Goal: Browse casually

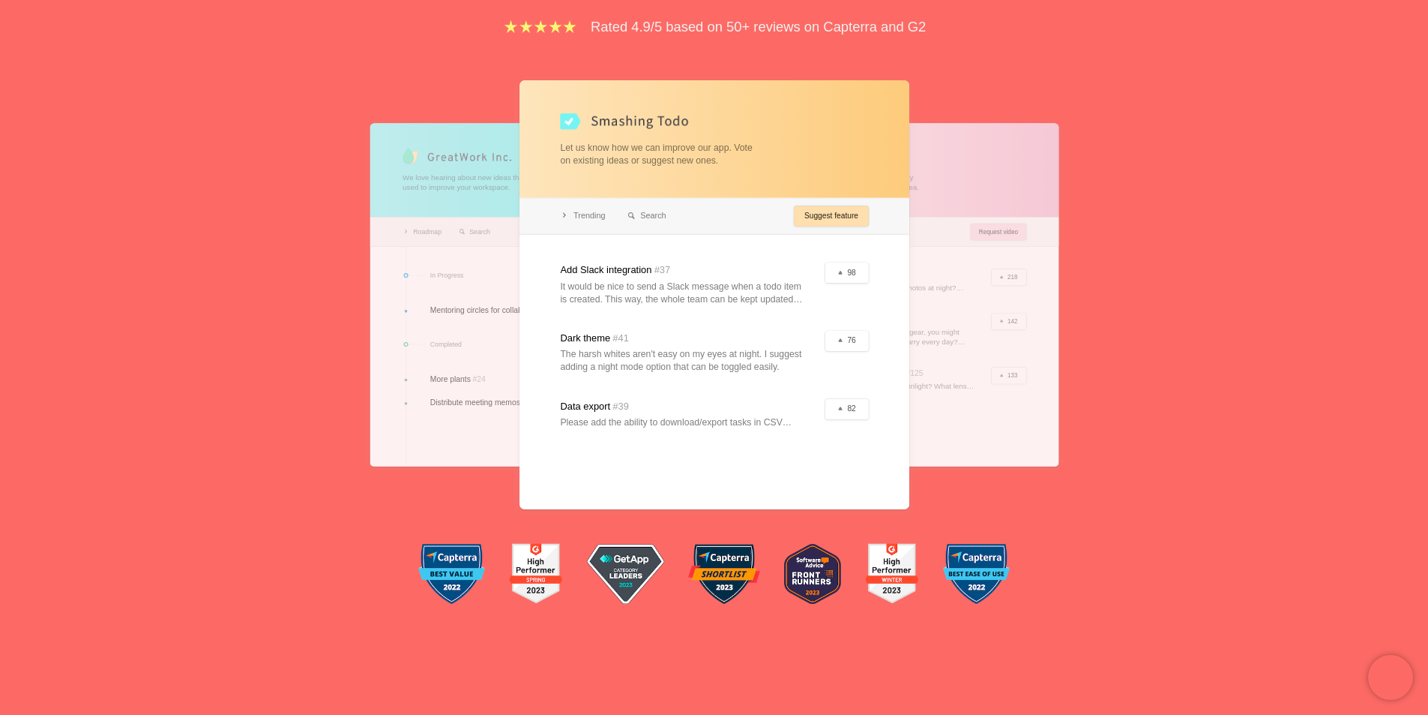
scroll to position [225, 0]
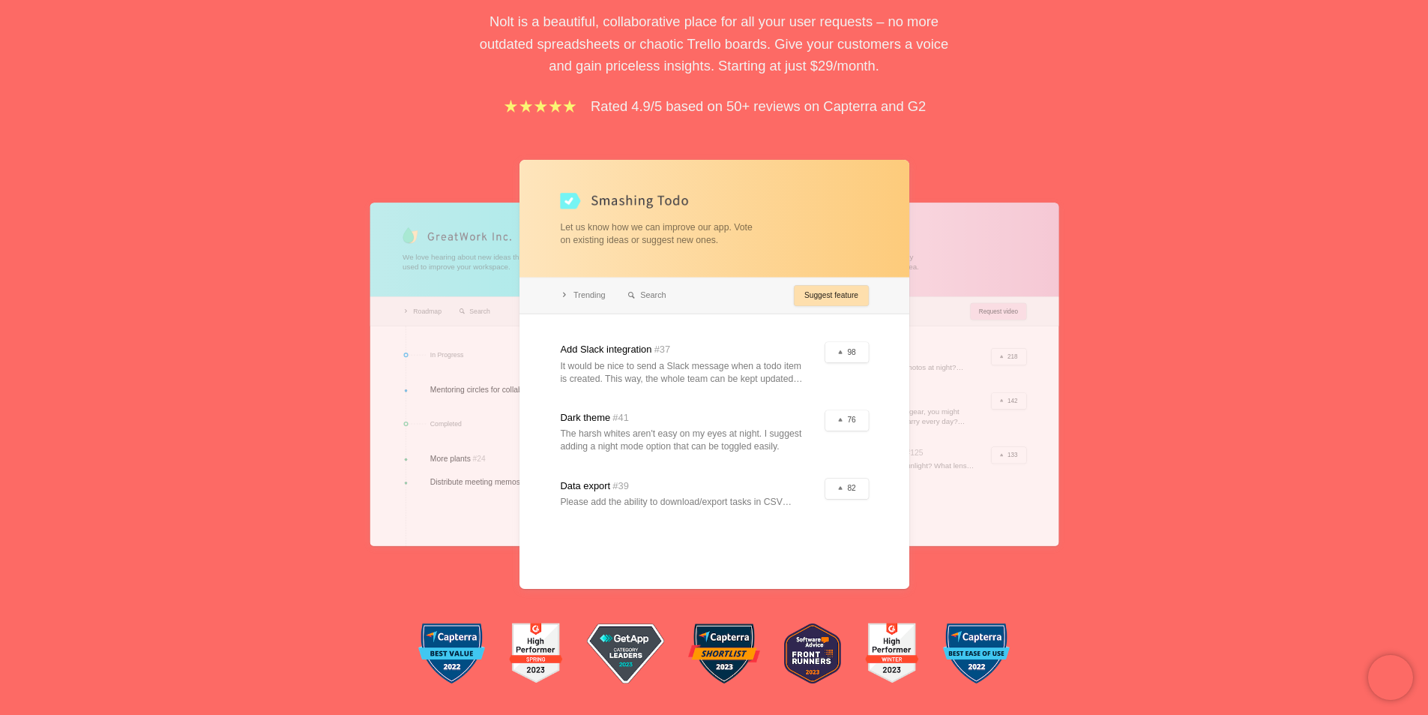
click at [1116, 234] on div "Feedback boards your users will love. Nolt is a beautiful, collaborative place …" at bounding box center [714, 273] width 1428 height 865
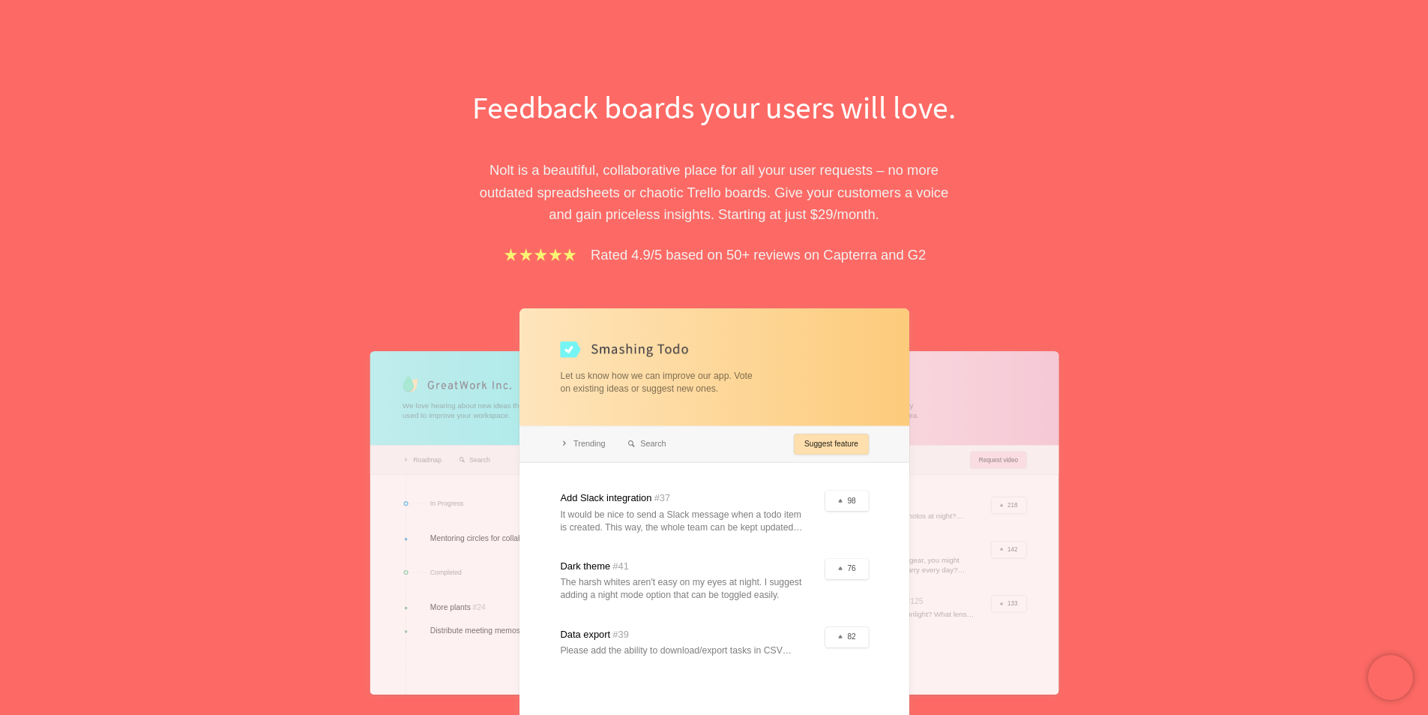
scroll to position [75, 0]
click at [679, 449] on div at bounding box center [715, 524] width 390 height 429
click at [770, 224] on p "Nolt is a beautiful, collaborative place for all your user requests – no more o…" at bounding box center [714, 193] width 517 height 66
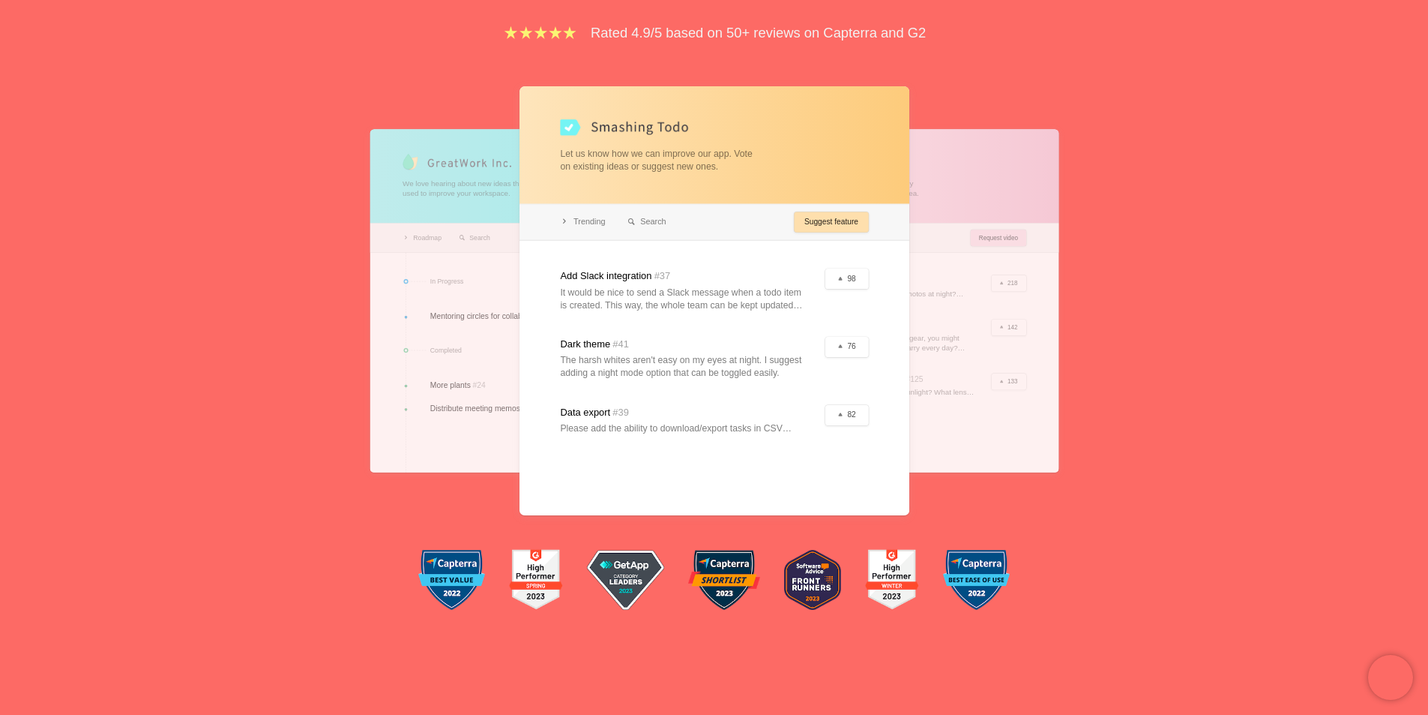
scroll to position [300, 0]
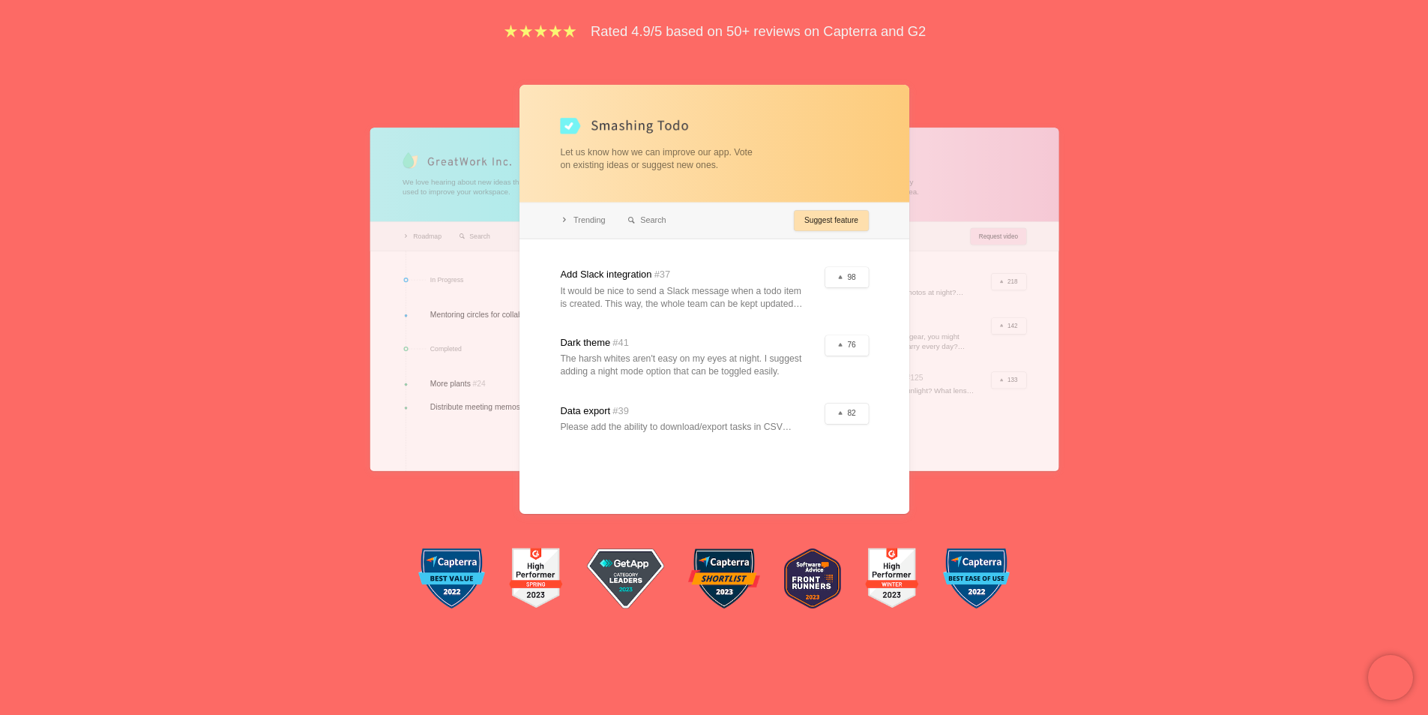
click at [712, 353] on div at bounding box center [715, 299] width 390 height 429
click at [859, 342] on div at bounding box center [715, 299] width 390 height 429
click at [858, 342] on div at bounding box center [715, 299] width 390 height 429
click at [639, 218] on div at bounding box center [715, 299] width 390 height 429
click at [556, 223] on div at bounding box center [715, 299] width 390 height 429
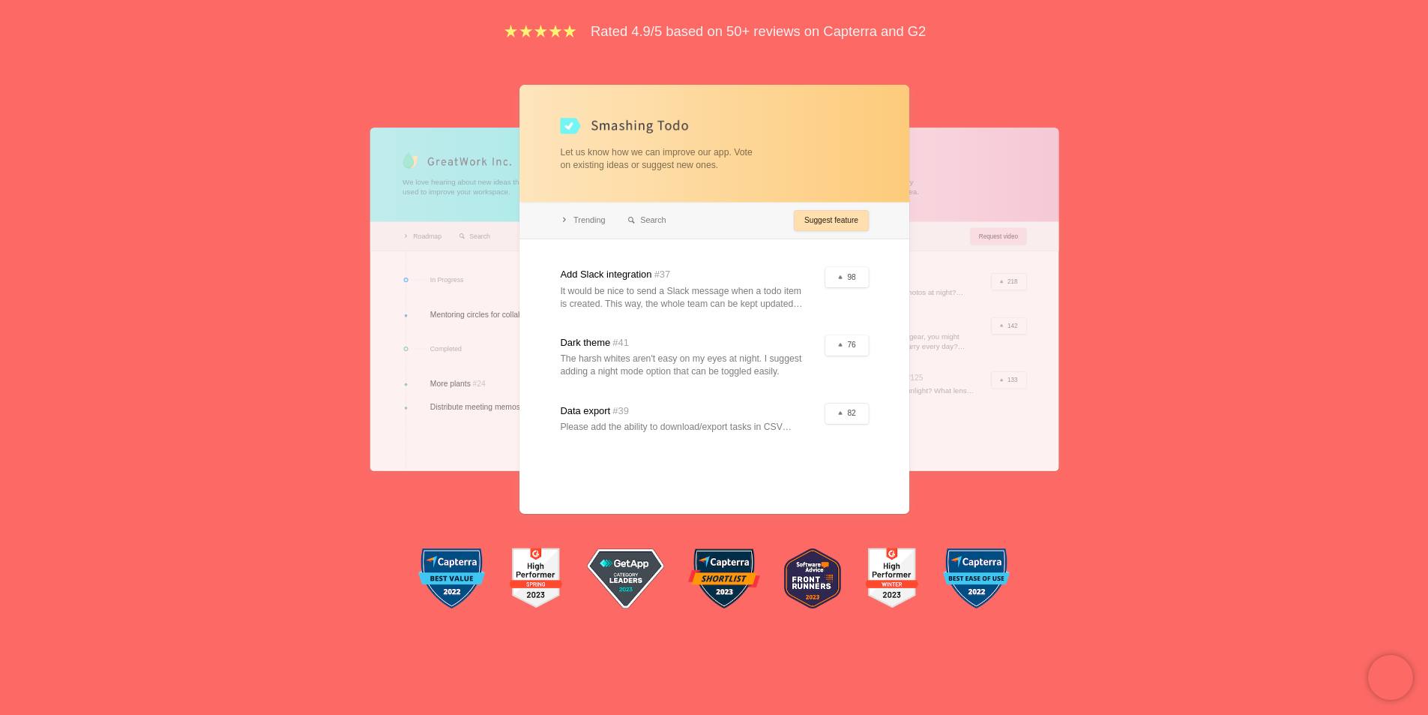
click at [603, 217] on div at bounding box center [715, 299] width 390 height 429
drag, startPoint x: 563, startPoint y: 135, endPoint x: 740, endPoint y: 181, distance: 182.8
click at [740, 181] on div at bounding box center [715, 299] width 390 height 429
click at [751, 192] on div at bounding box center [715, 299] width 390 height 429
click at [854, 340] on div at bounding box center [715, 299] width 390 height 429
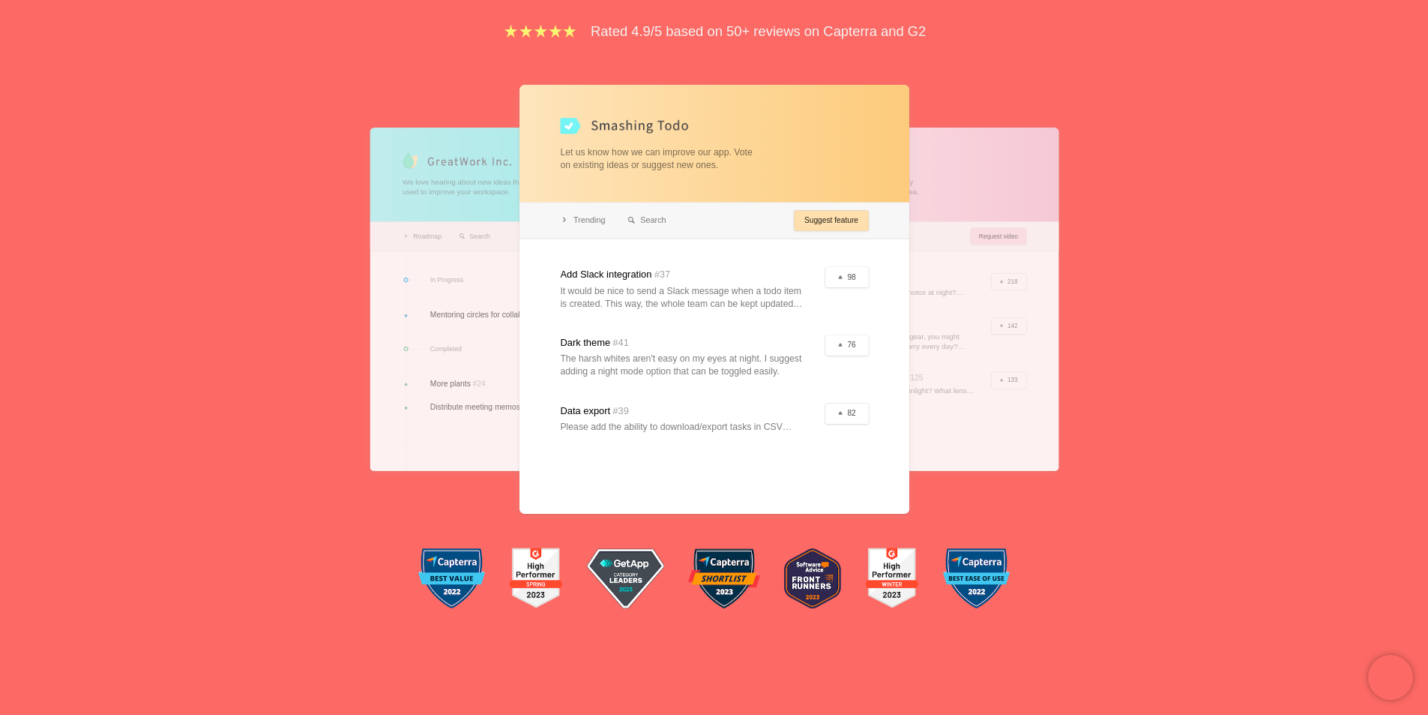
click at [613, 347] on div at bounding box center [715, 299] width 390 height 429
drag, startPoint x: 610, startPoint y: 343, endPoint x: 591, endPoint y: 328, distance: 24.6
click at [610, 343] on div at bounding box center [715, 299] width 390 height 429
drag, startPoint x: 604, startPoint y: 339, endPoint x: 640, endPoint y: 425, distance: 93.4
click at [640, 425] on div at bounding box center [715, 299] width 390 height 429
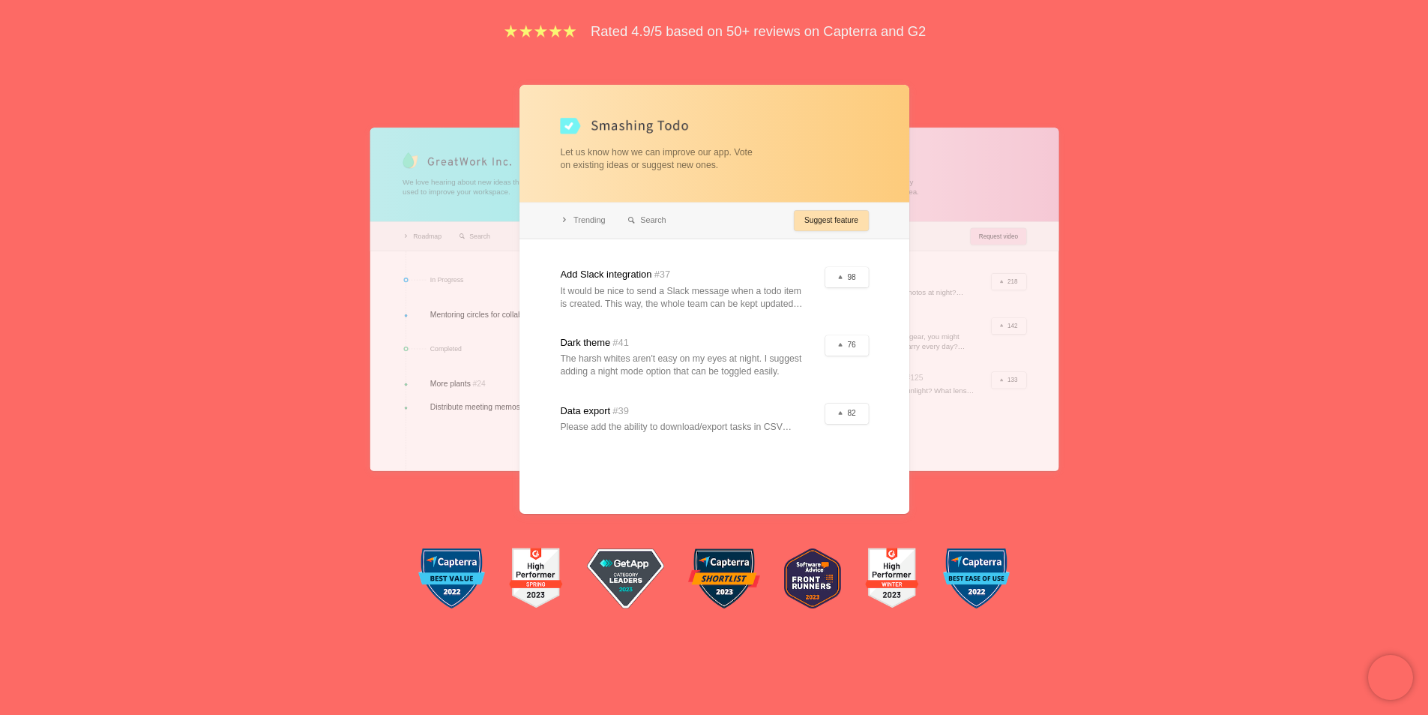
click at [640, 424] on div at bounding box center [715, 299] width 390 height 429
drag, startPoint x: 831, startPoint y: 410, endPoint x: 855, endPoint y: 414, distance: 23.5
click at [834, 412] on div at bounding box center [715, 299] width 390 height 429
click at [855, 414] on div at bounding box center [715, 299] width 390 height 429
click at [840, 334] on div at bounding box center [715, 299] width 390 height 429
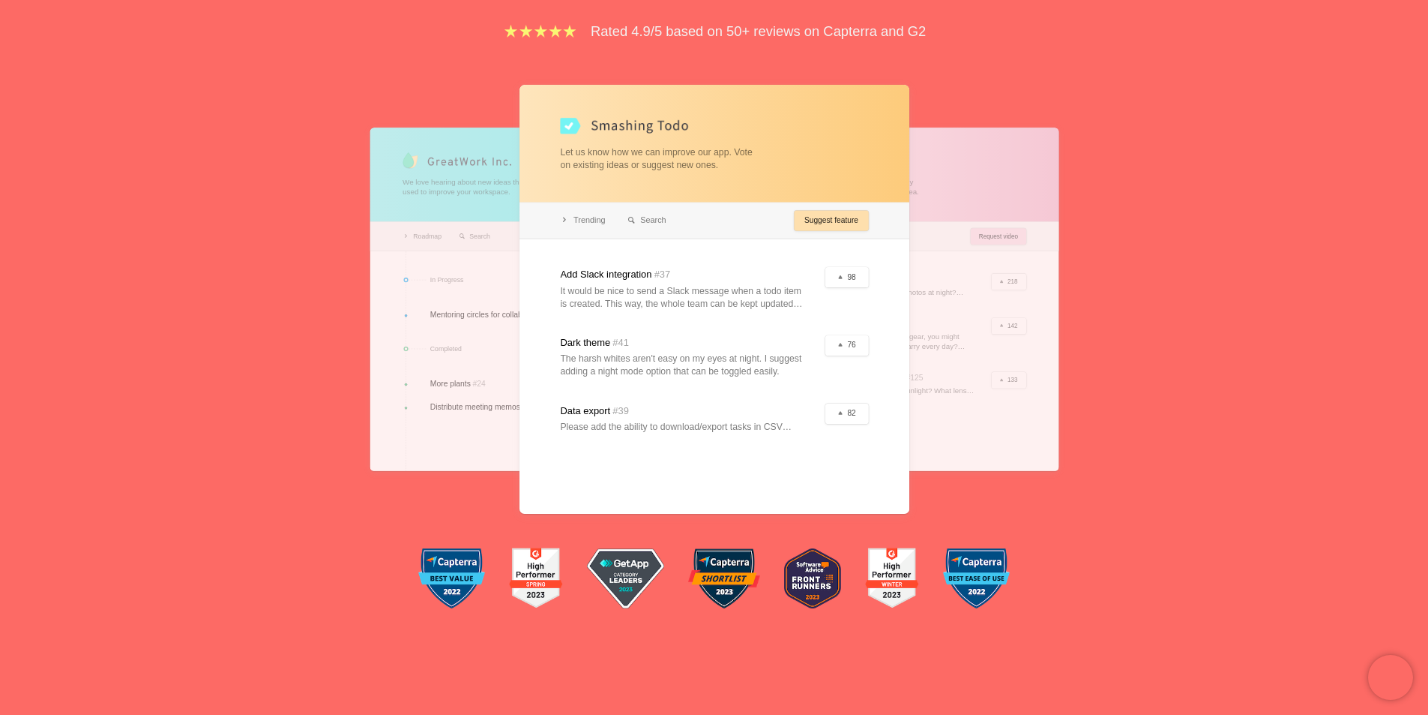
drag, startPoint x: 858, startPoint y: 269, endPoint x: 846, endPoint y: 238, distance: 33.3
click at [858, 269] on div at bounding box center [715, 299] width 390 height 429
click at [842, 223] on div at bounding box center [715, 299] width 390 height 429
click at [724, 202] on div at bounding box center [715, 299] width 390 height 429
click at [584, 220] on div at bounding box center [715, 299] width 390 height 429
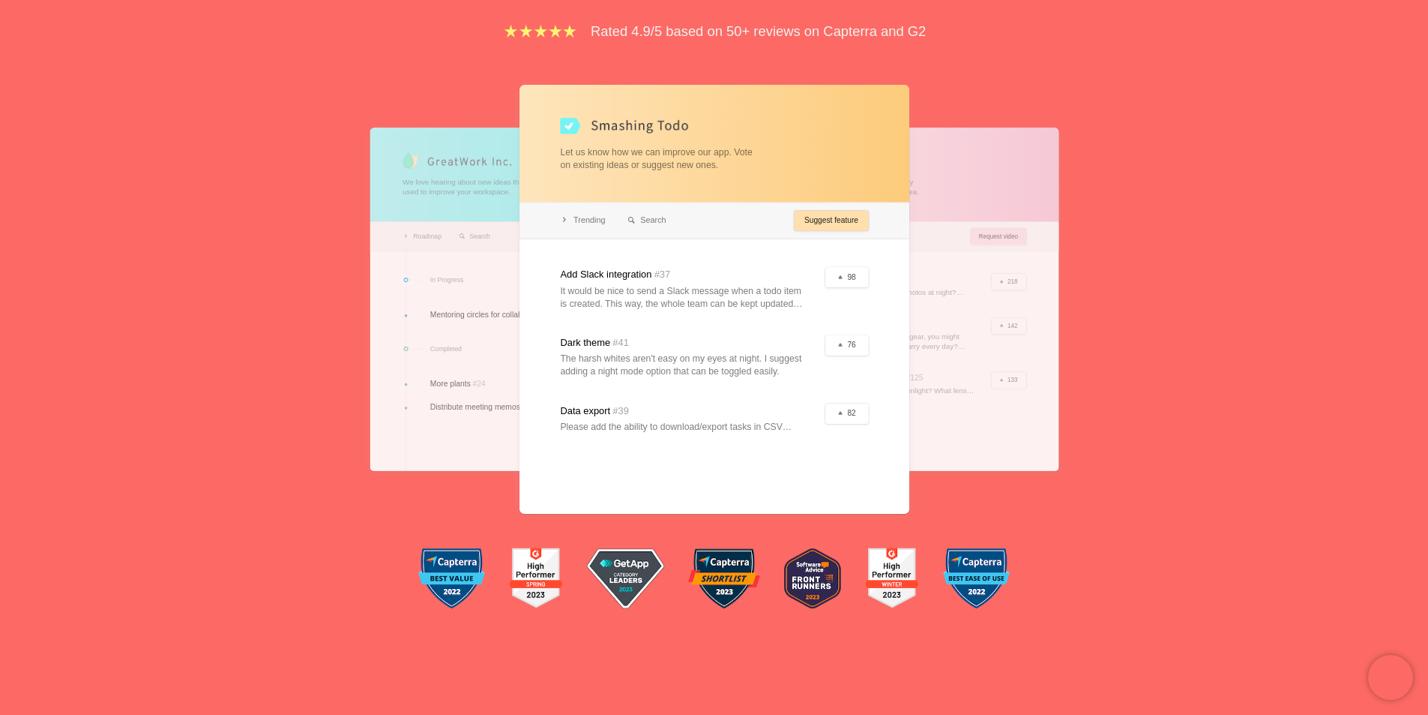
click at [635, 167] on div at bounding box center [715, 299] width 390 height 429
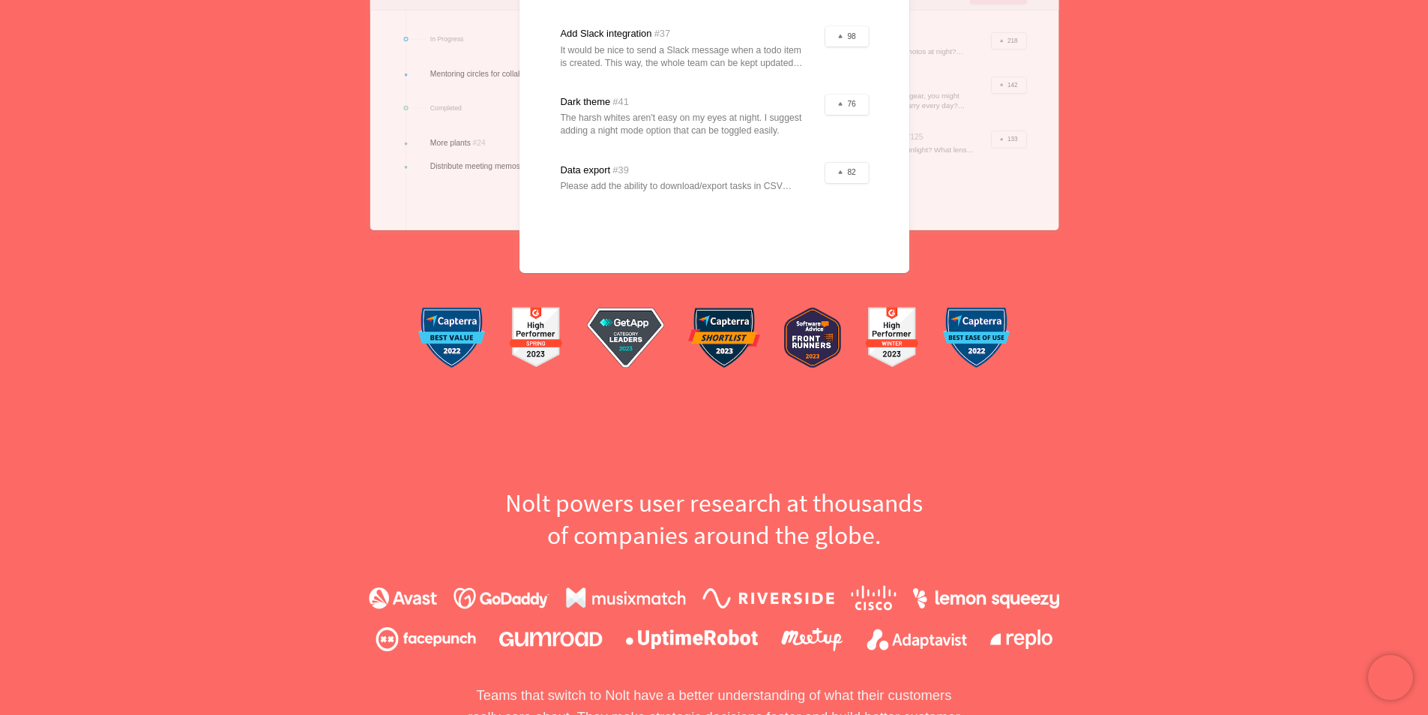
scroll to position [750, 0]
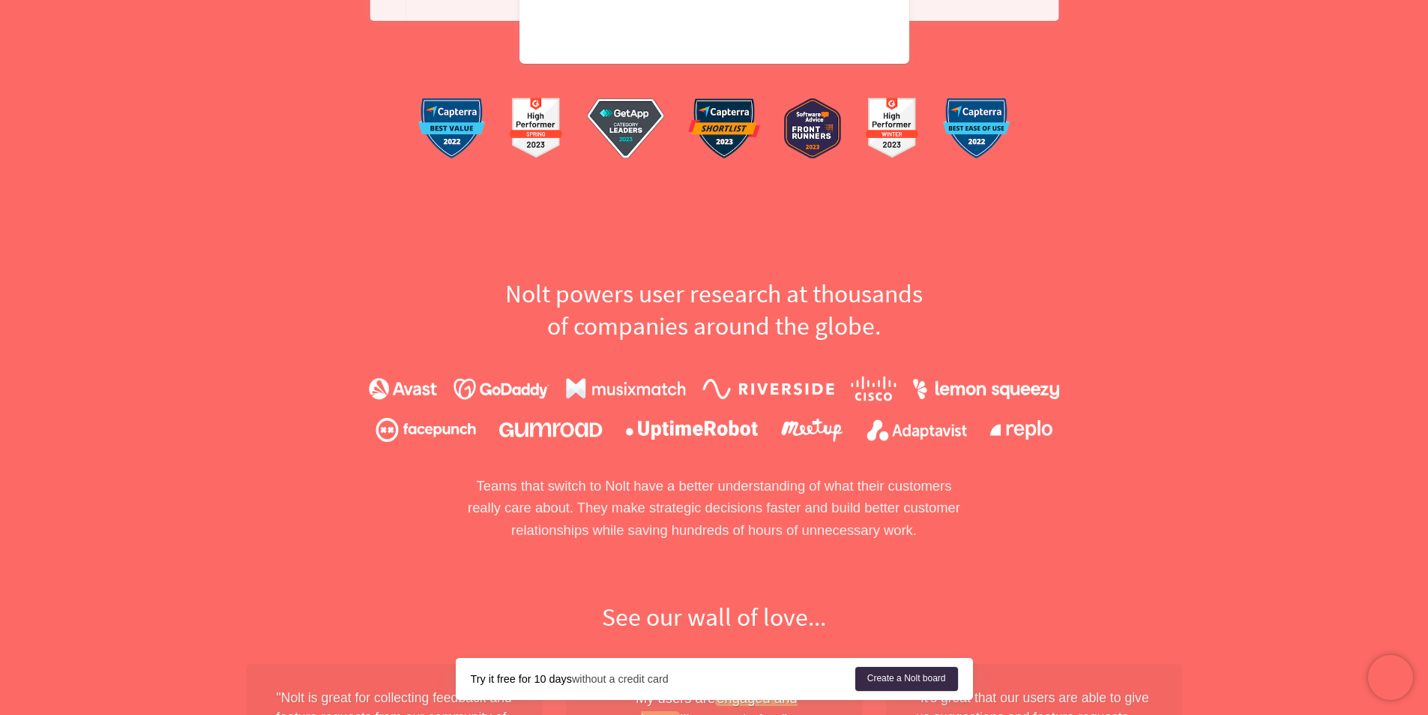
drag, startPoint x: 696, startPoint y: 464, endPoint x: 682, endPoint y: 466, distance: 14.4
click at [696, 463] on div "Nolt powers user research at thousands of companies around the globe. Teams tha…" at bounding box center [715, 409] width 960 height 264
click at [659, 406] on div at bounding box center [714, 409] width 691 height 66
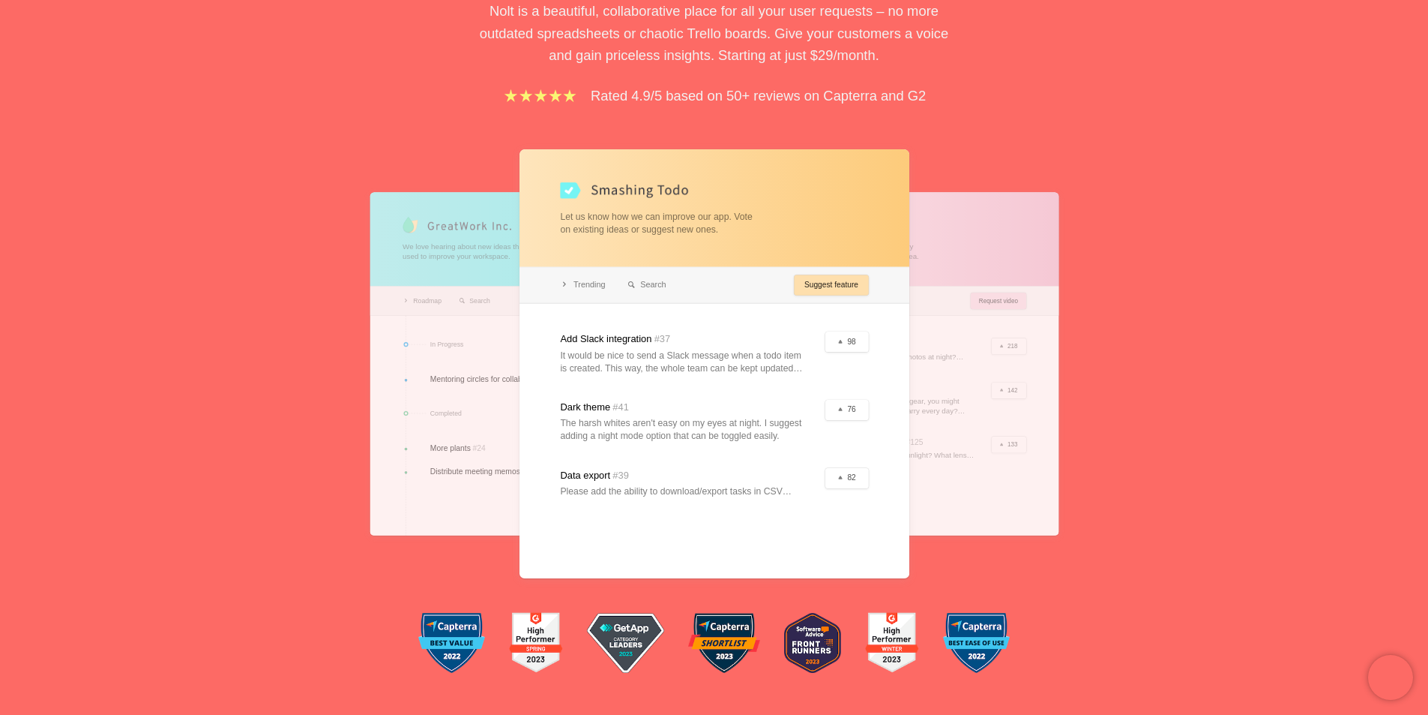
scroll to position [225, 0]
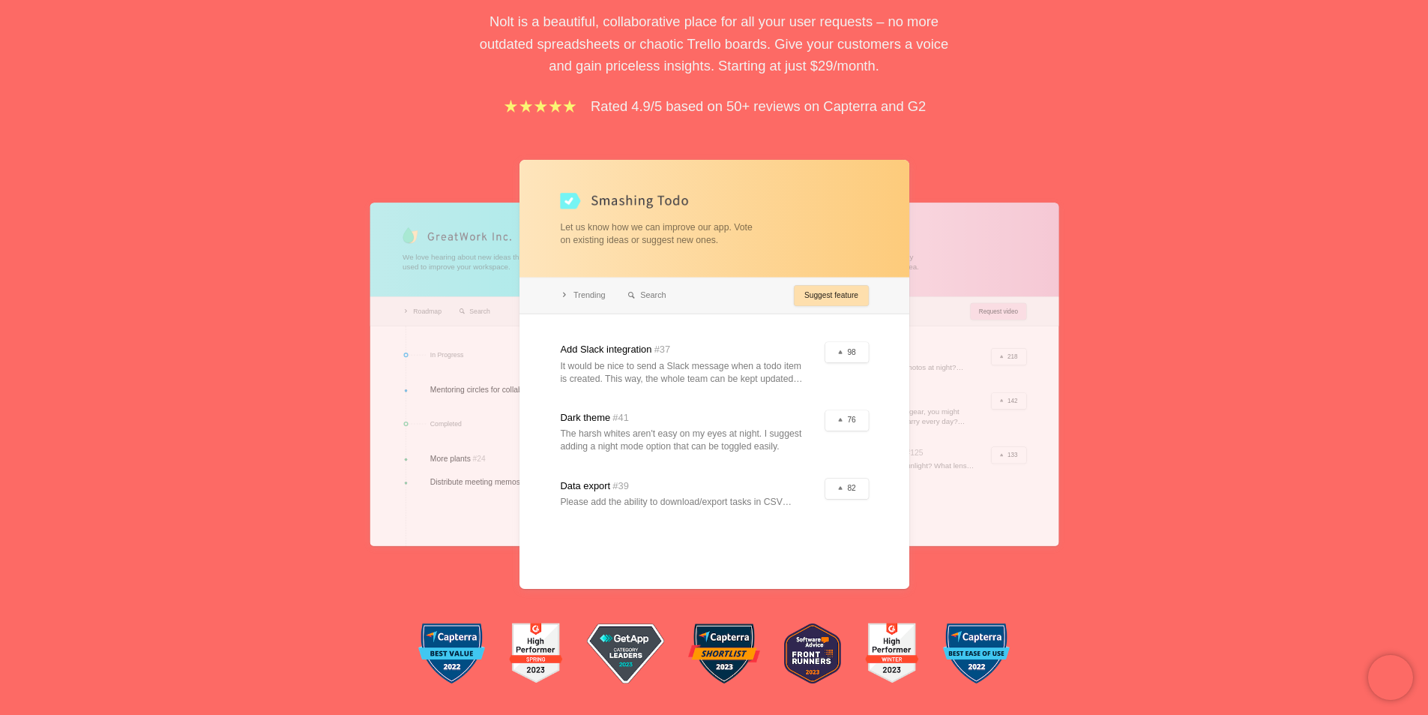
click at [686, 292] on div at bounding box center [715, 374] width 390 height 429
click at [819, 286] on div at bounding box center [715, 374] width 390 height 429
click at [692, 295] on div at bounding box center [715, 374] width 390 height 429
click at [604, 295] on div at bounding box center [715, 374] width 390 height 429
click at [556, 295] on div at bounding box center [715, 374] width 390 height 429
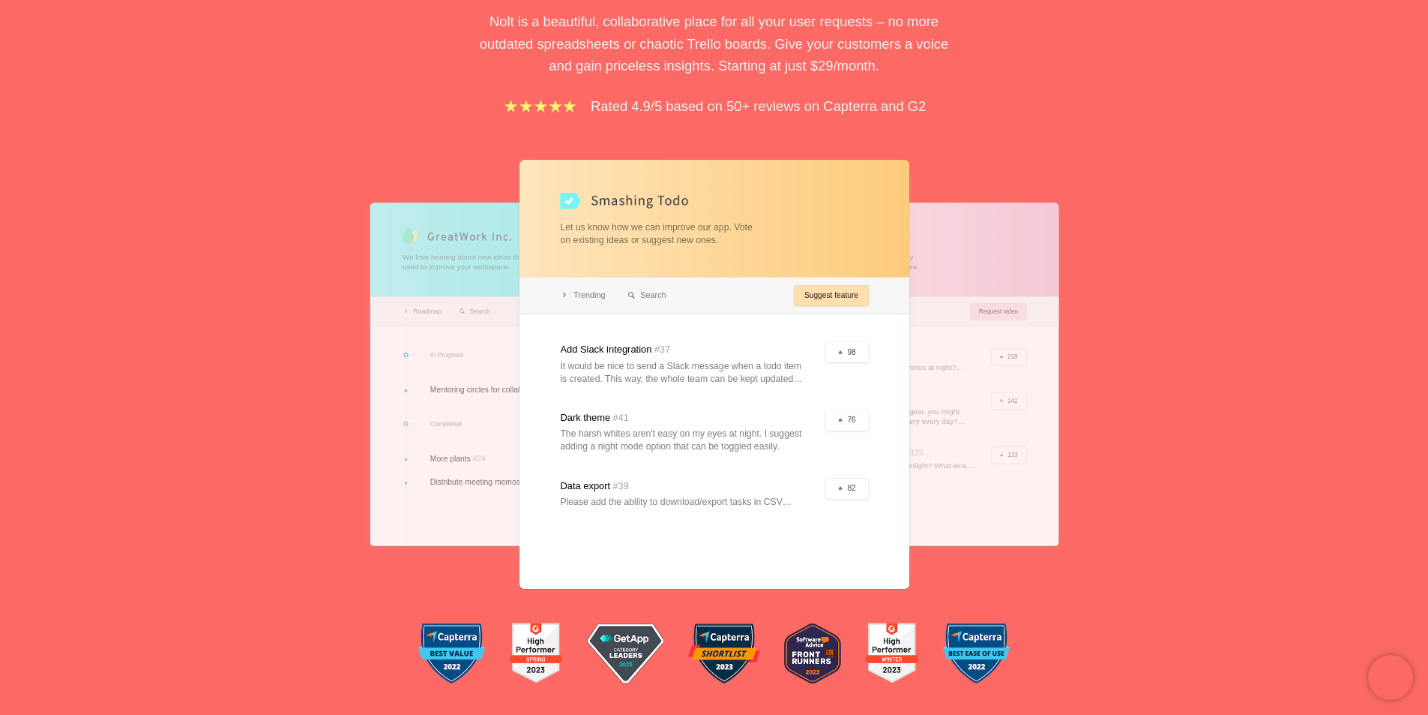
click at [559, 298] on div at bounding box center [715, 374] width 390 height 429
click at [565, 298] on div at bounding box center [715, 374] width 390 height 429
drag, startPoint x: 598, startPoint y: 373, endPoint x: 628, endPoint y: 476, distance: 107.9
click at [628, 476] on div at bounding box center [715, 374] width 390 height 429
drag, startPoint x: 429, startPoint y: 370, endPoint x: 476, endPoint y: 499, distance: 137.3
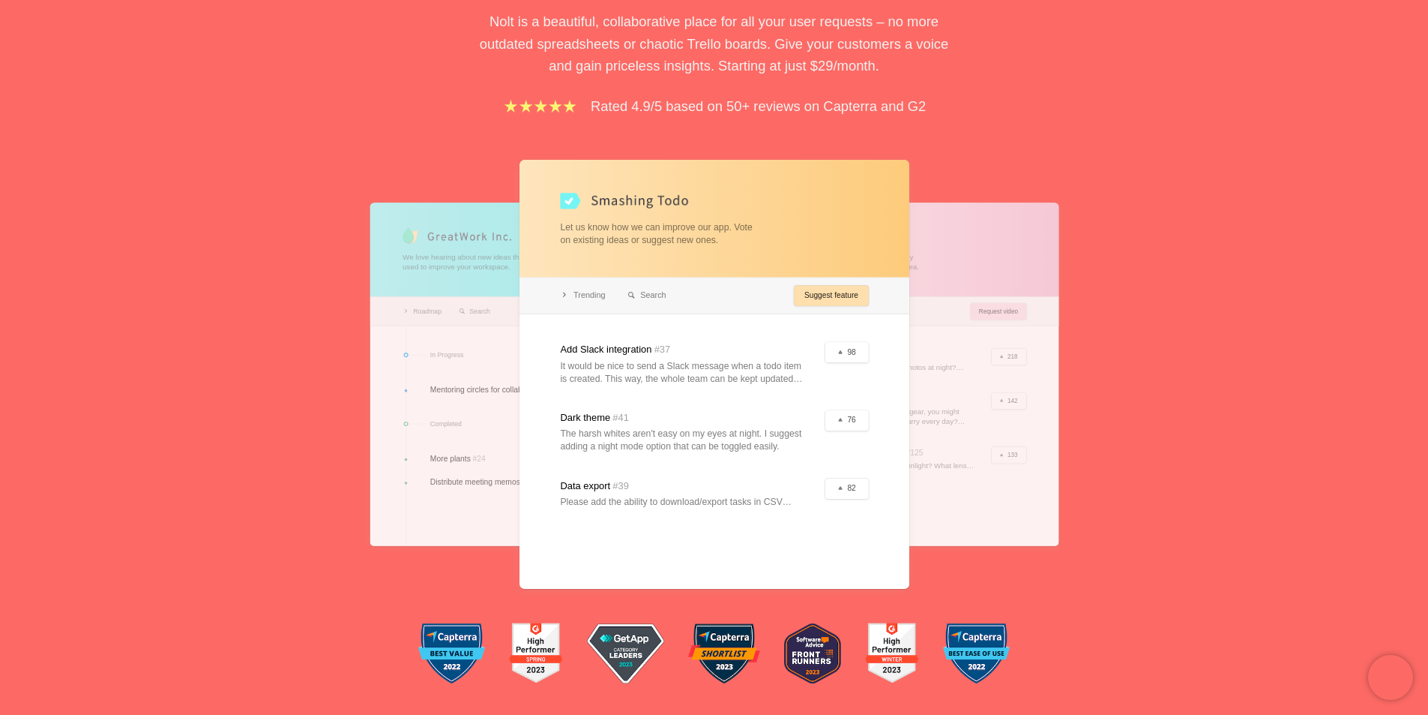
click at [476, 499] on div at bounding box center [526, 373] width 312 height 343
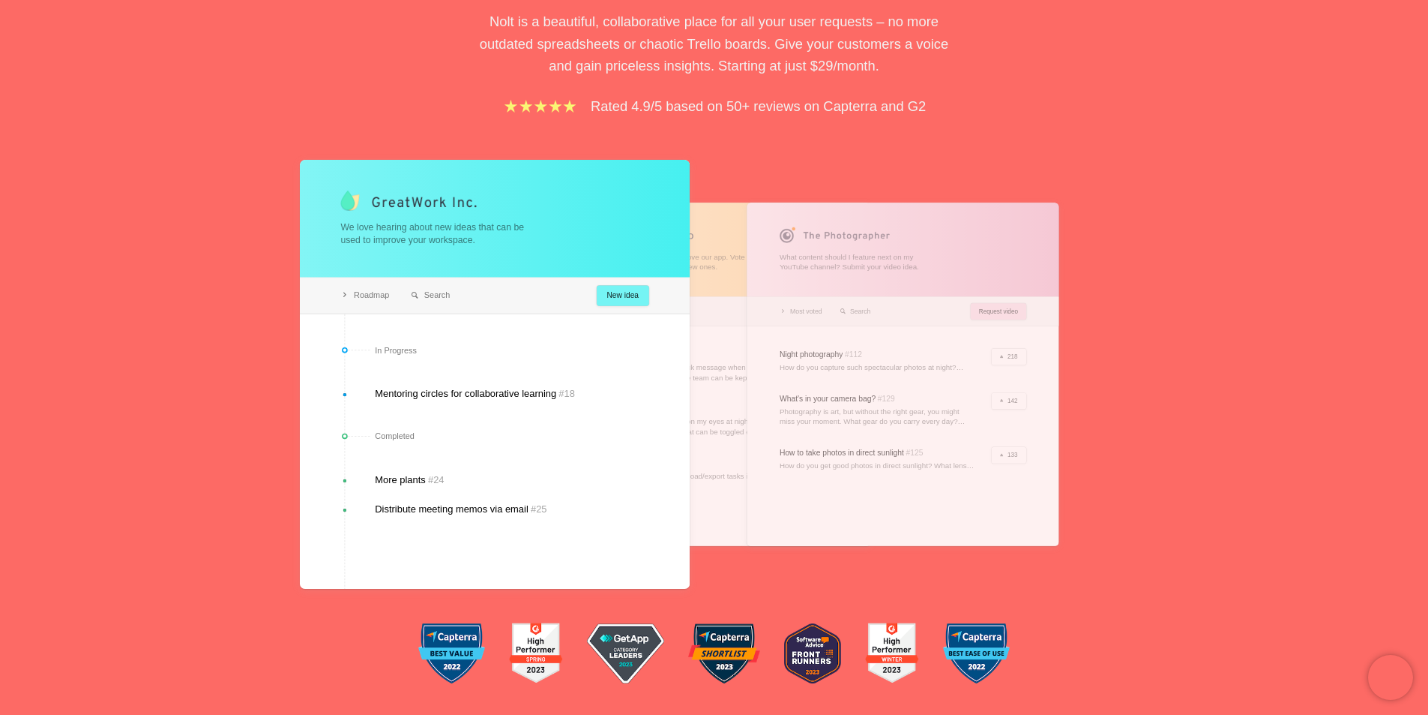
click at [411, 357] on div at bounding box center [495, 374] width 390 height 429
click at [405, 346] on div at bounding box center [495, 374] width 390 height 429
click at [417, 298] on div at bounding box center [495, 374] width 390 height 429
